Goal: Find specific page/section: Find specific page/section

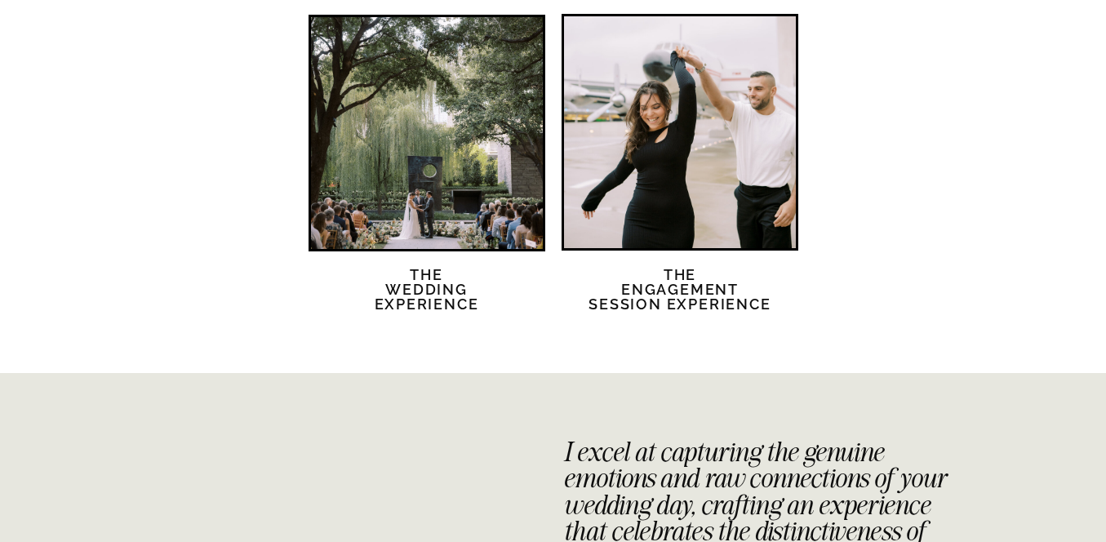
scroll to position [3418, 0]
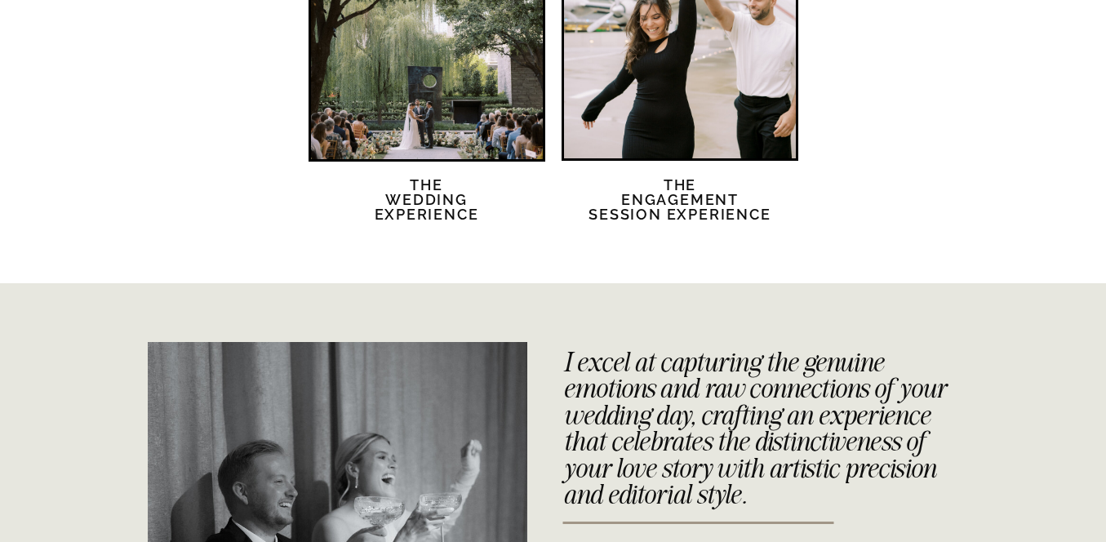
click at [474, 126] on div at bounding box center [427, 43] width 232 height 232
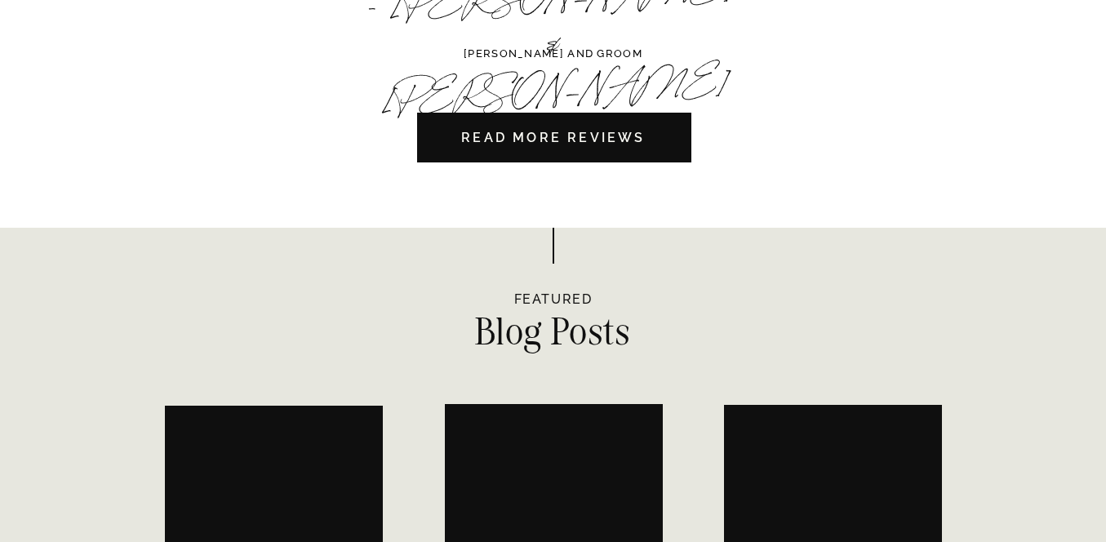
scroll to position [5288, 0]
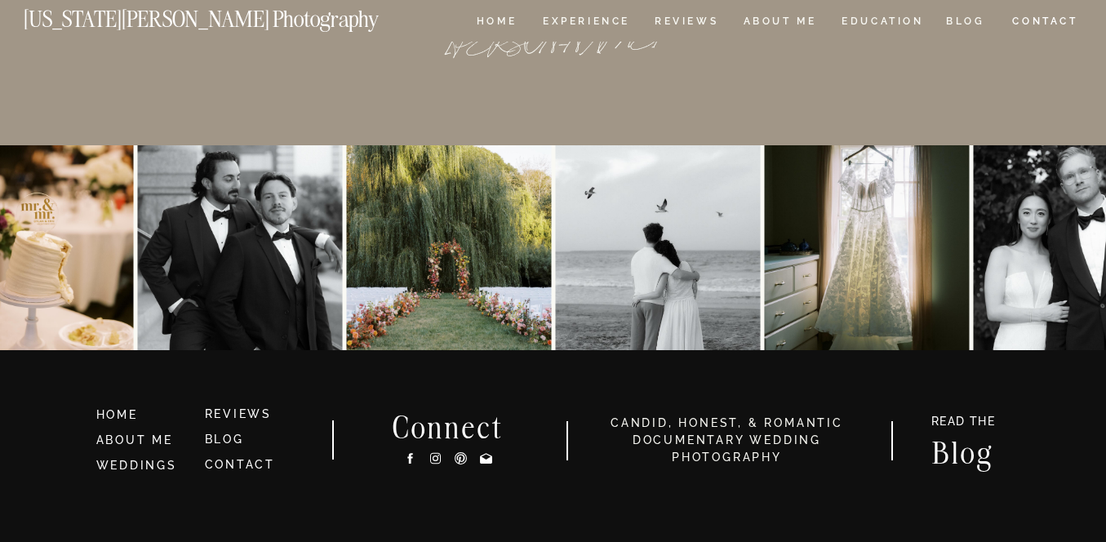
scroll to position [15257, 0]
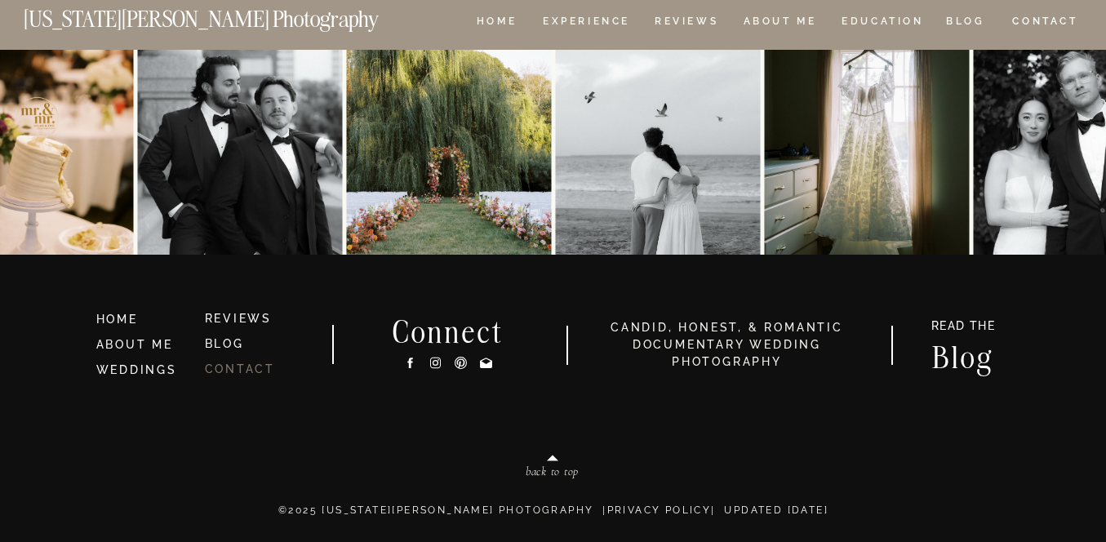
click at [258, 366] on link "CONTACT" at bounding box center [240, 368] width 71 height 13
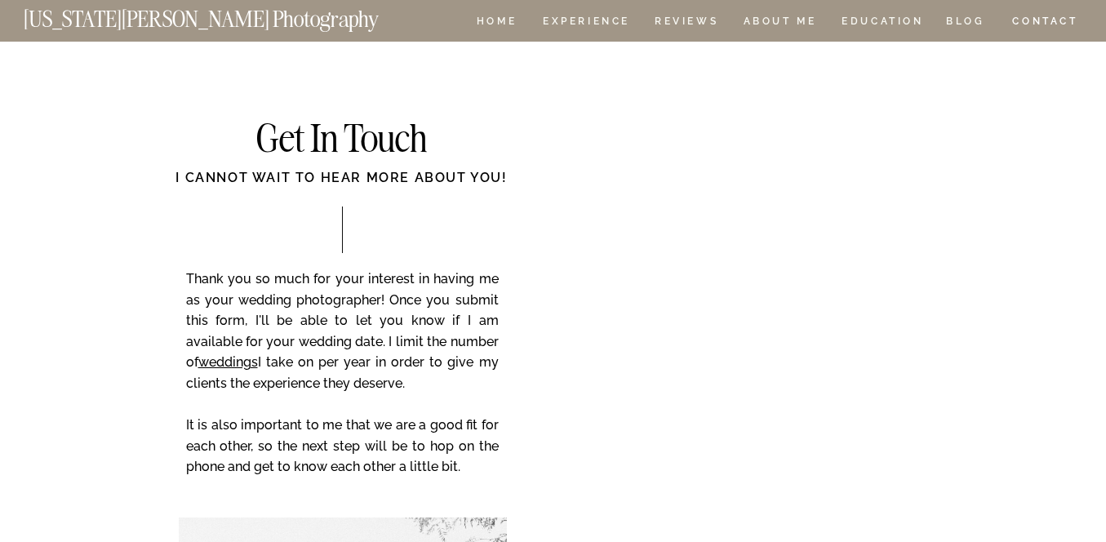
scroll to position [1069, 0]
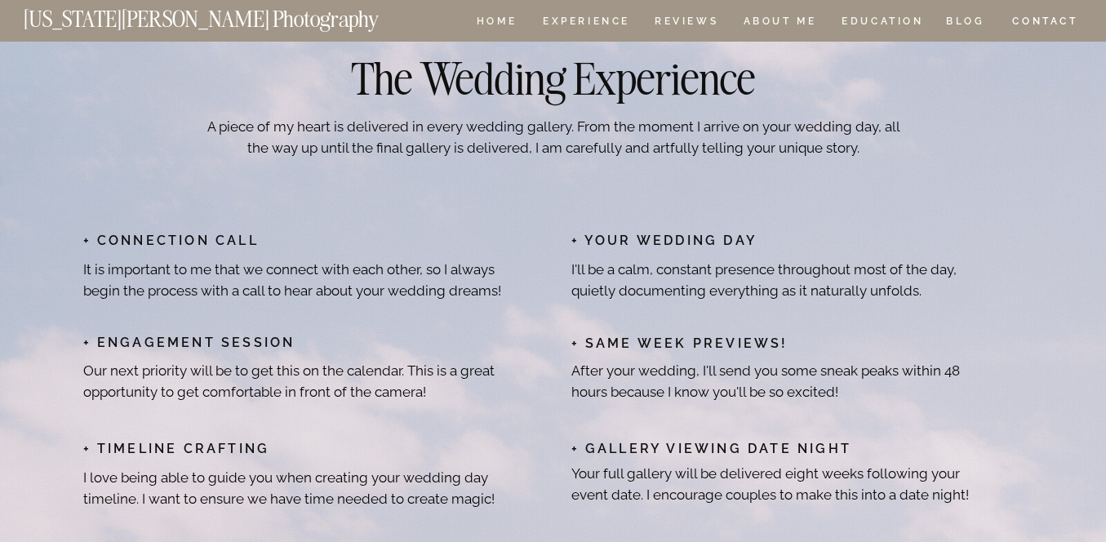
scroll to position [15257, 0]
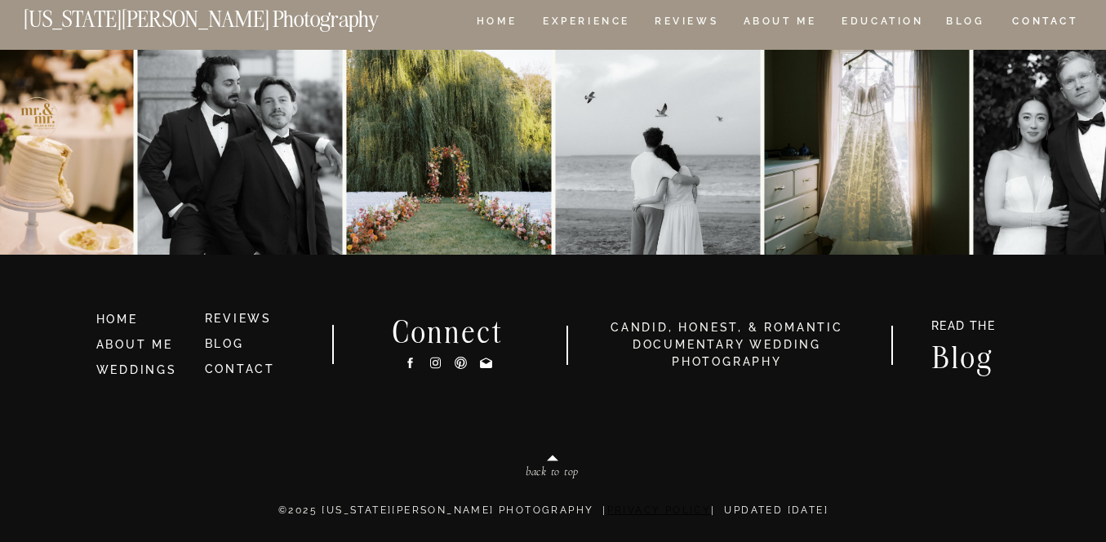
click at [620, 513] on link "Privacy Policy" at bounding box center [659, 509] width 104 height 11
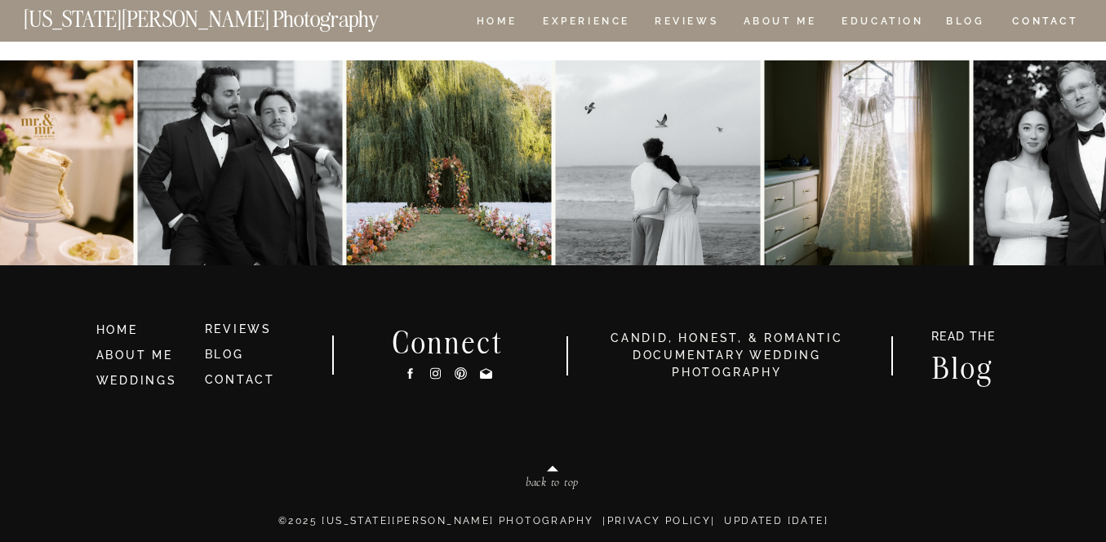
scroll to position [1282, 0]
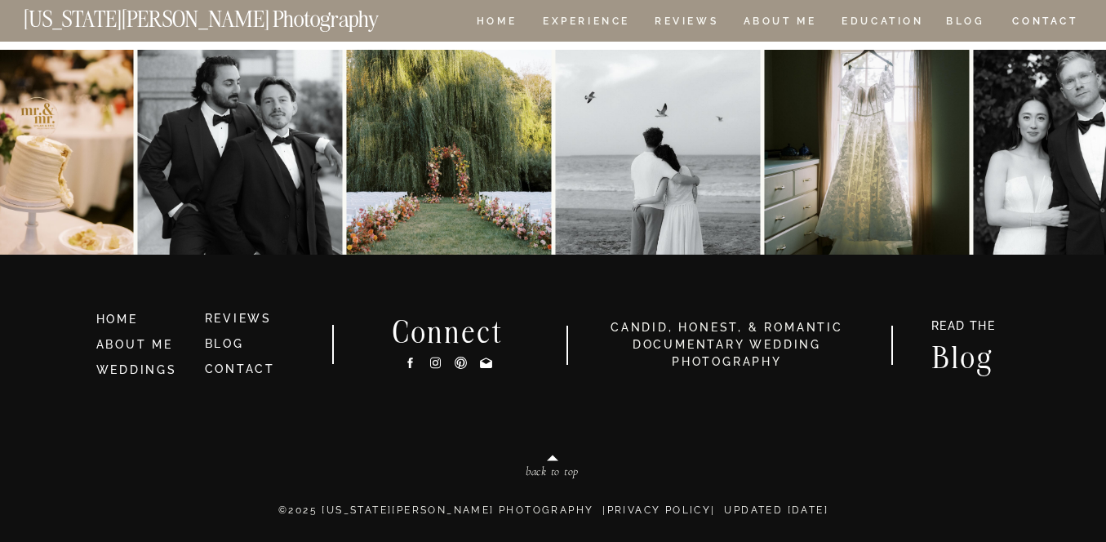
click at [479, 514] on p "©2025 [US_STATE][PERSON_NAME] PHOTOGRAPHY | Privacy Policy | Updated [DATE]" at bounding box center [554, 519] width 980 height 33
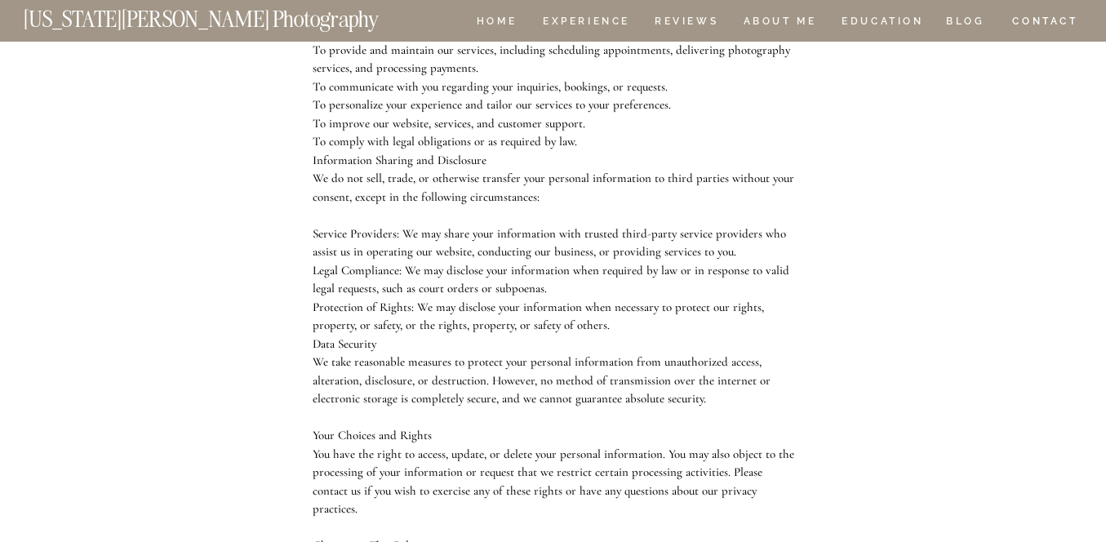
scroll to position [0, 0]
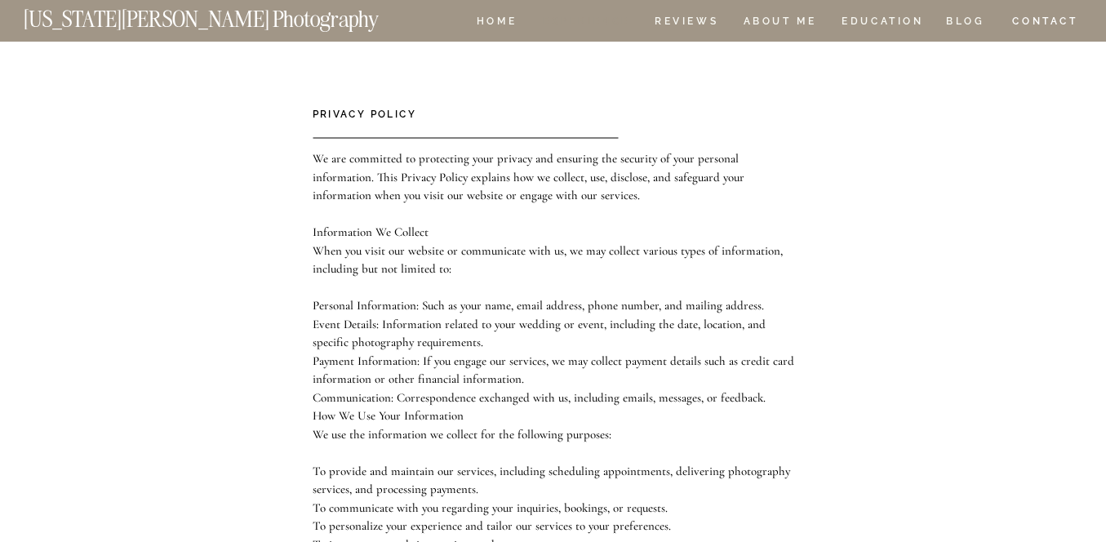
click at [597, 21] on nav "Experience" at bounding box center [586, 23] width 86 height 14
